Goal: Task Accomplishment & Management: Manage account settings

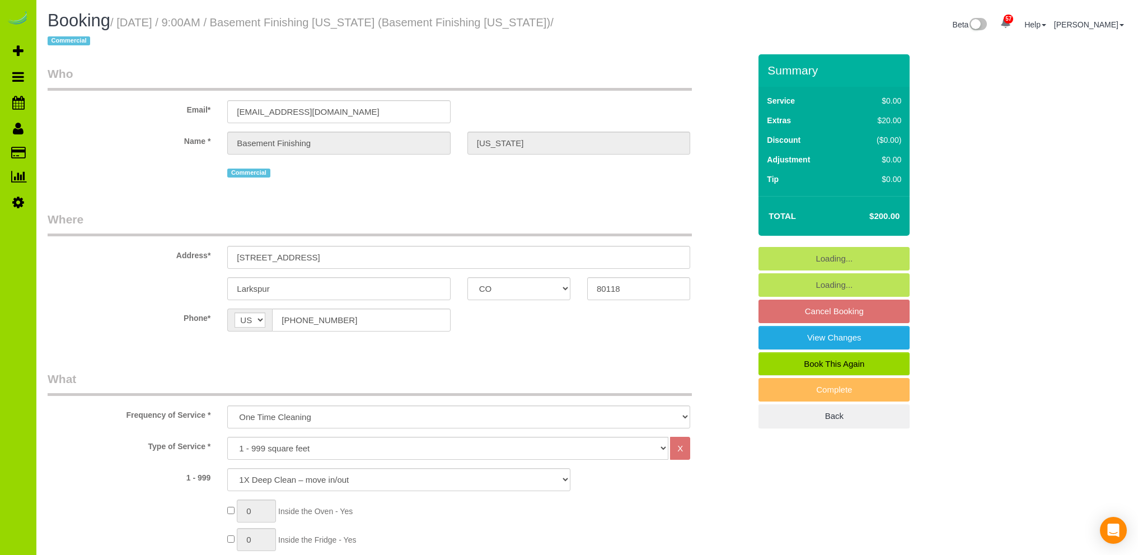
select select "CO"
select select "object:1216"
select select "spot1"
select select "number:2"
select select "number:11"
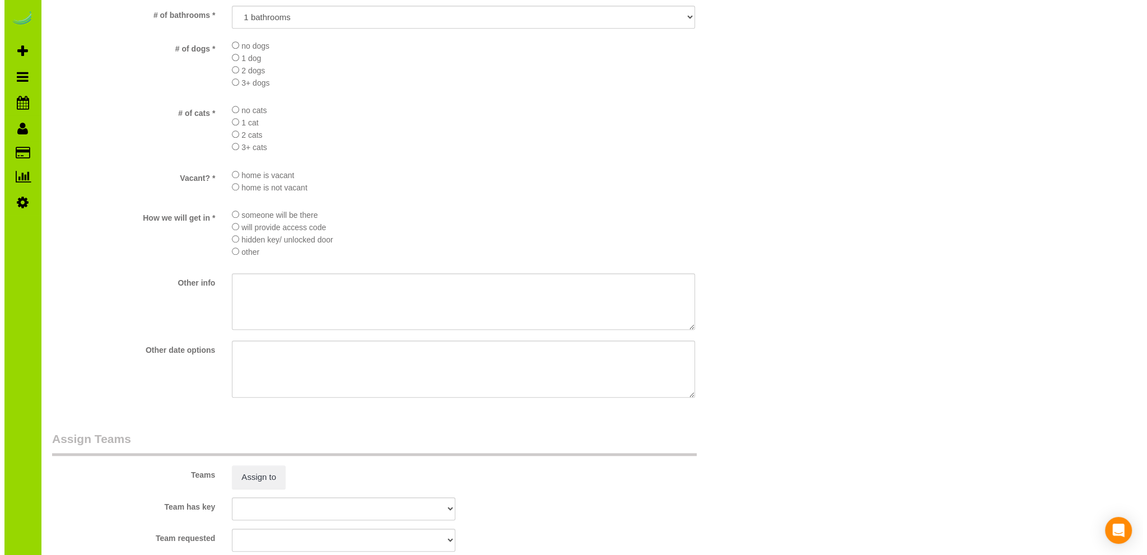
scroll to position [1344, 0]
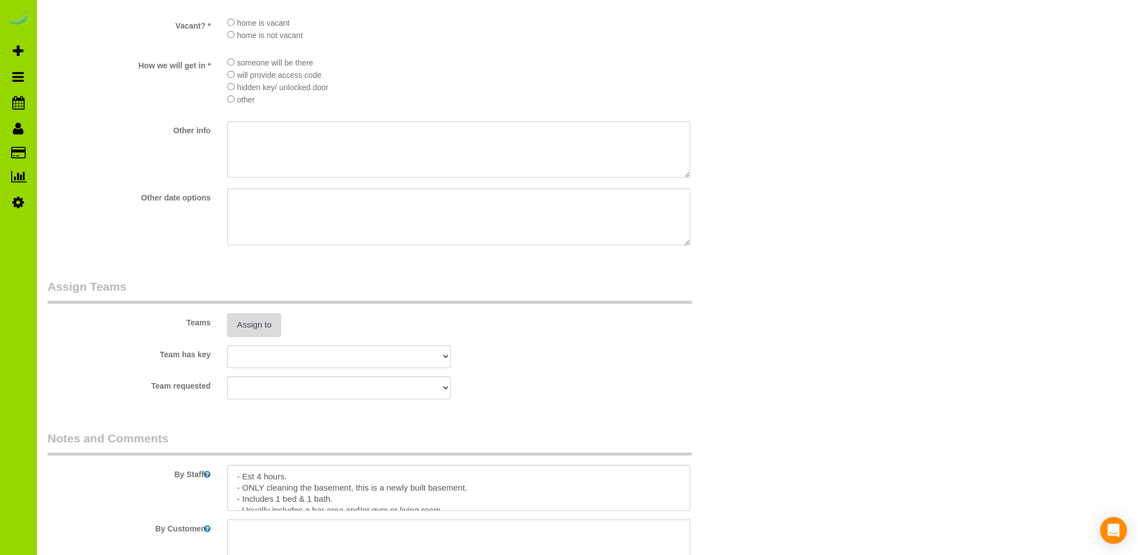
click at [242, 332] on button "Assign to" at bounding box center [254, 325] width 54 height 24
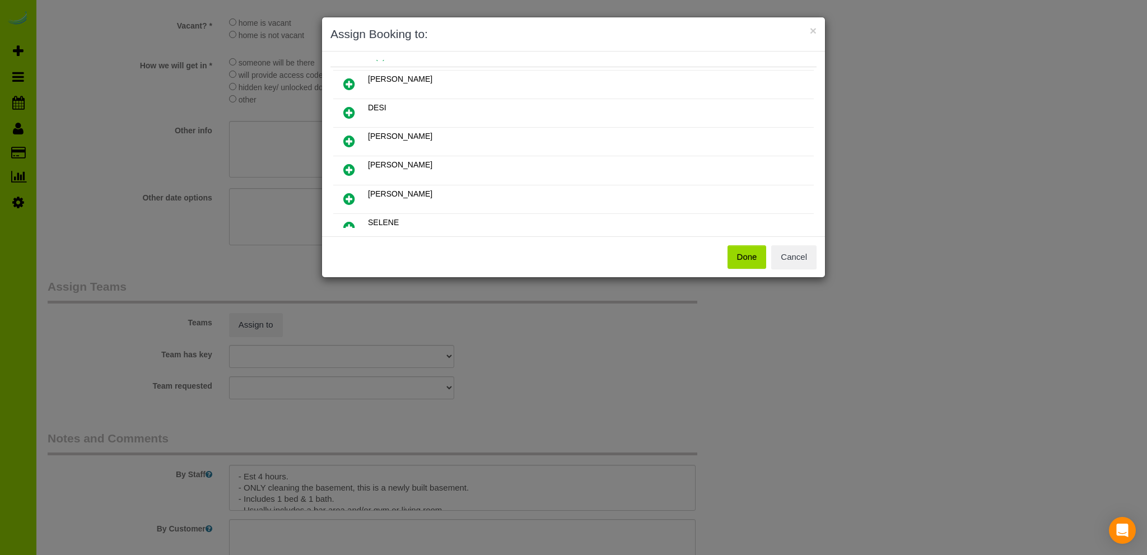
scroll to position [56, 0]
click at [347, 190] on icon at bounding box center [349, 194] width 12 height 13
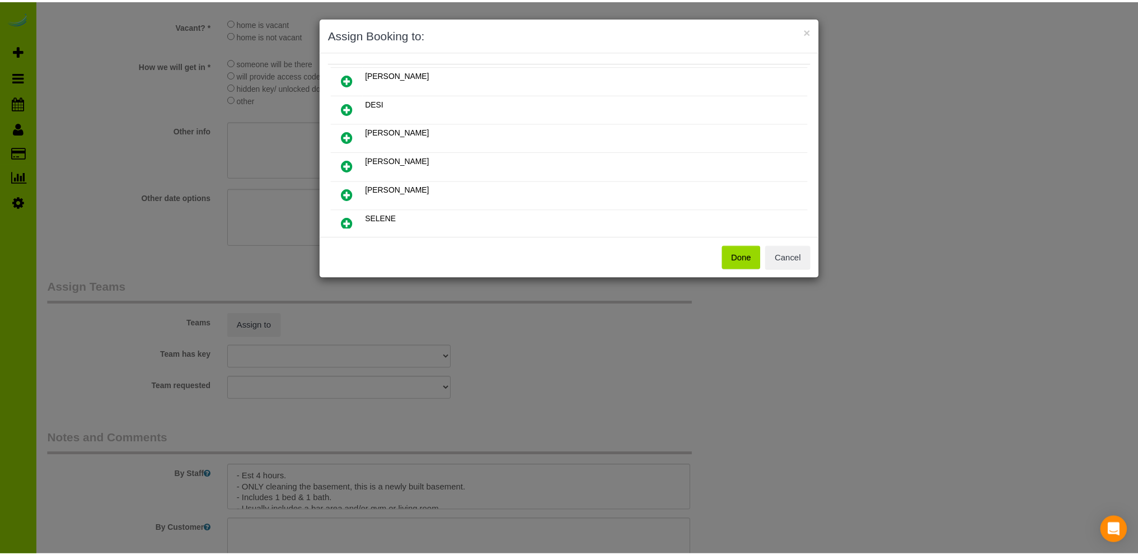
scroll to position [82, 0]
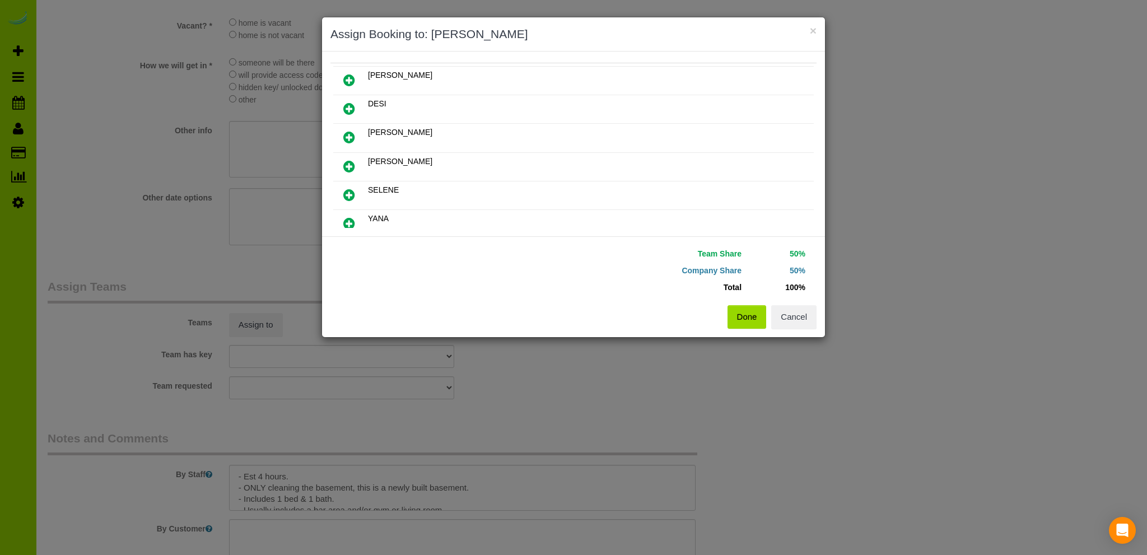
click at [743, 314] on button "Done" at bounding box center [746, 317] width 39 height 24
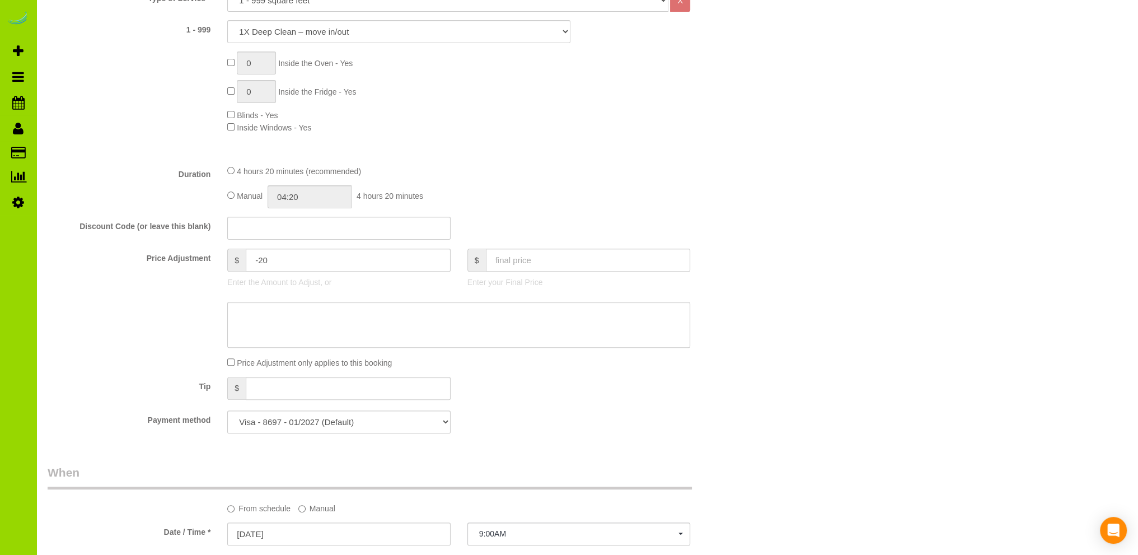
scroll to position [336, 0]
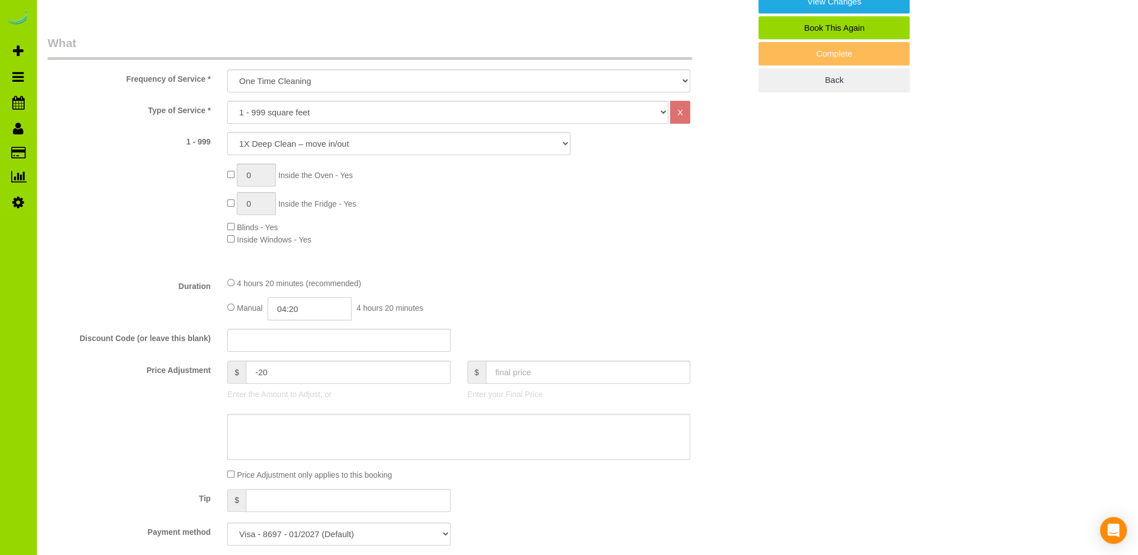
click at [295, 306] on input "04:20" at bounding box center [310, 308] width 84 height 23
type input "02:00"
click at [303, 382] on li "02:00" at bounding box center [298, 387] width 50 height 15
select select "spot6"
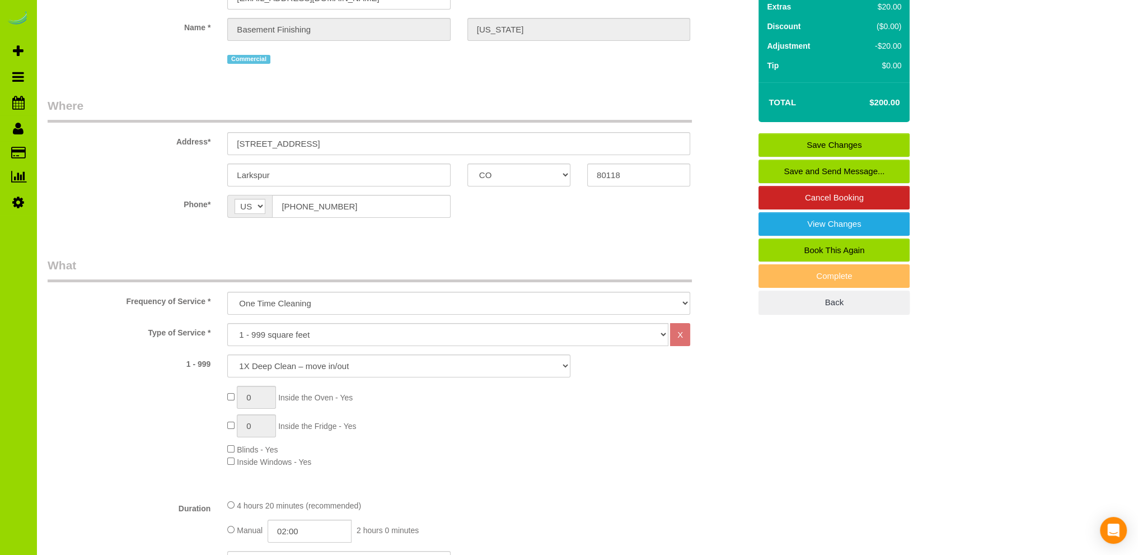
scroll to position [112, 0]
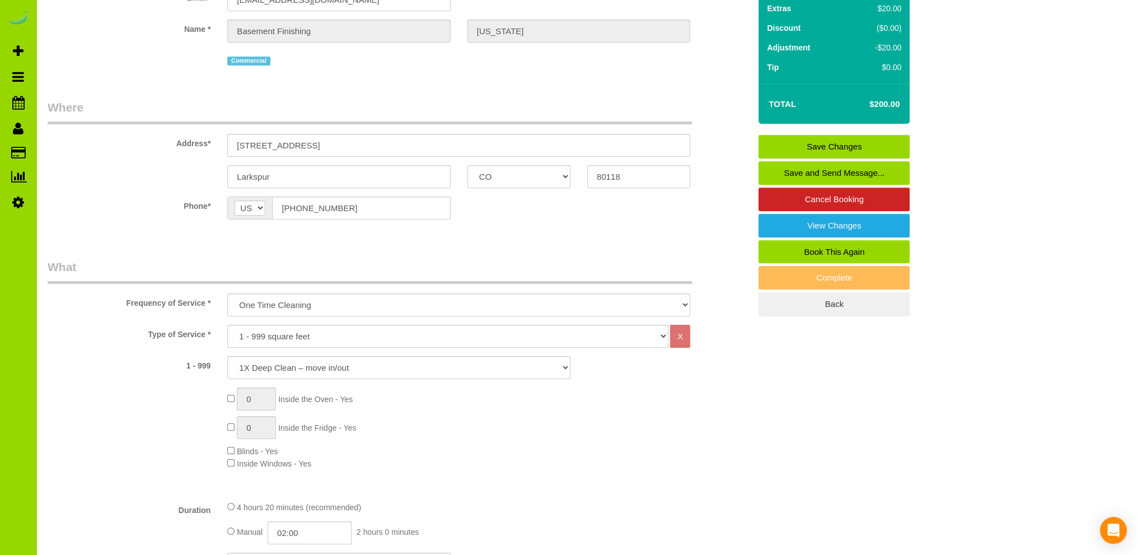
click at [801, 141] on link "Save Changes" at bounding box center [834, 147] width 151 height 24
